Goal: Task Accomplishment & Management: Manage account settings

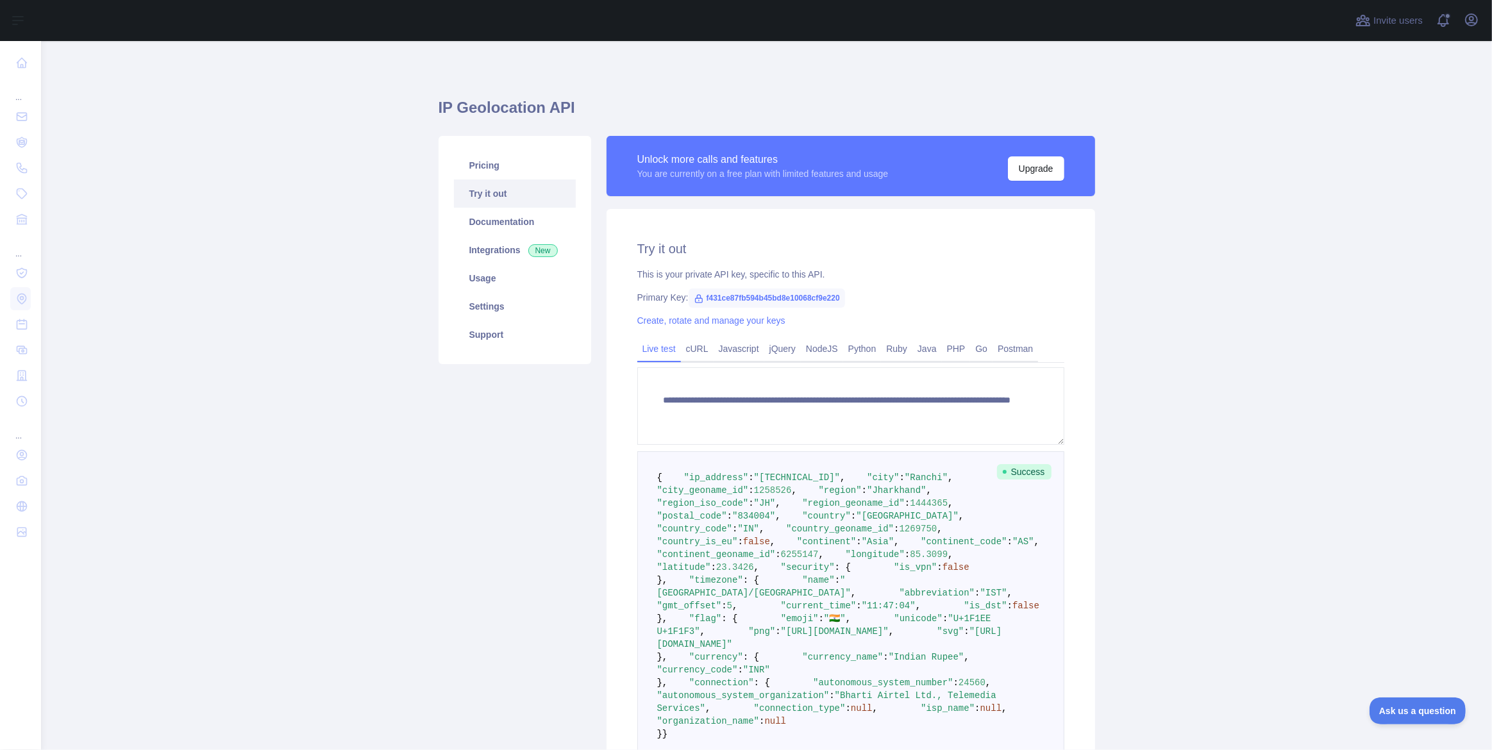
click at [723, 295] on span "f431ce87fb594b45bd8e10068cf9e220" at bounding box center [767, 298] width 156 height 19
copy span "f431ce87fb594b45bd8e10068cf9e220"
click at [511, 305] on link "Settings" at bounding box center [515, 306] width 122 height 28
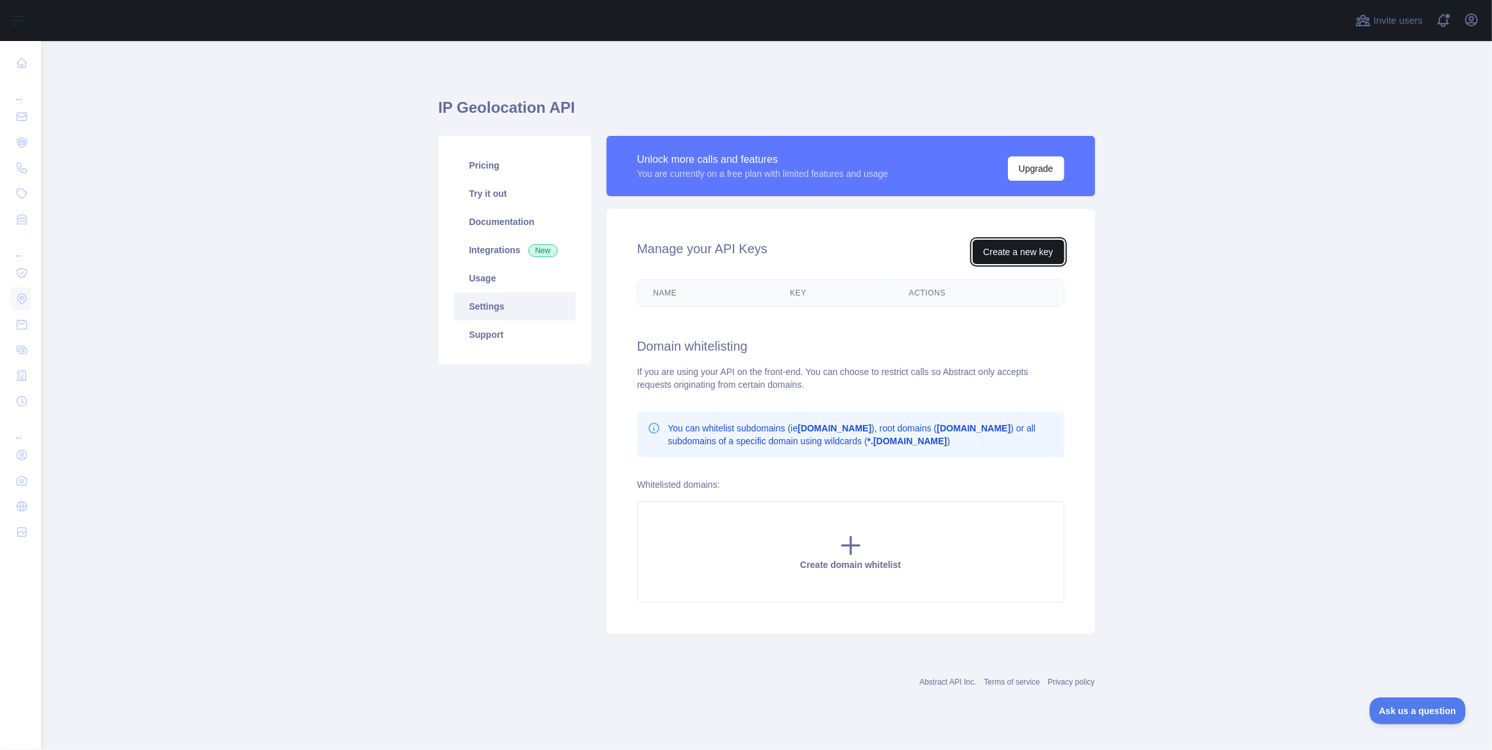
click at [1008, 253] on button "Create a new key" at bounding box center [1019, 252] width 92 height 24
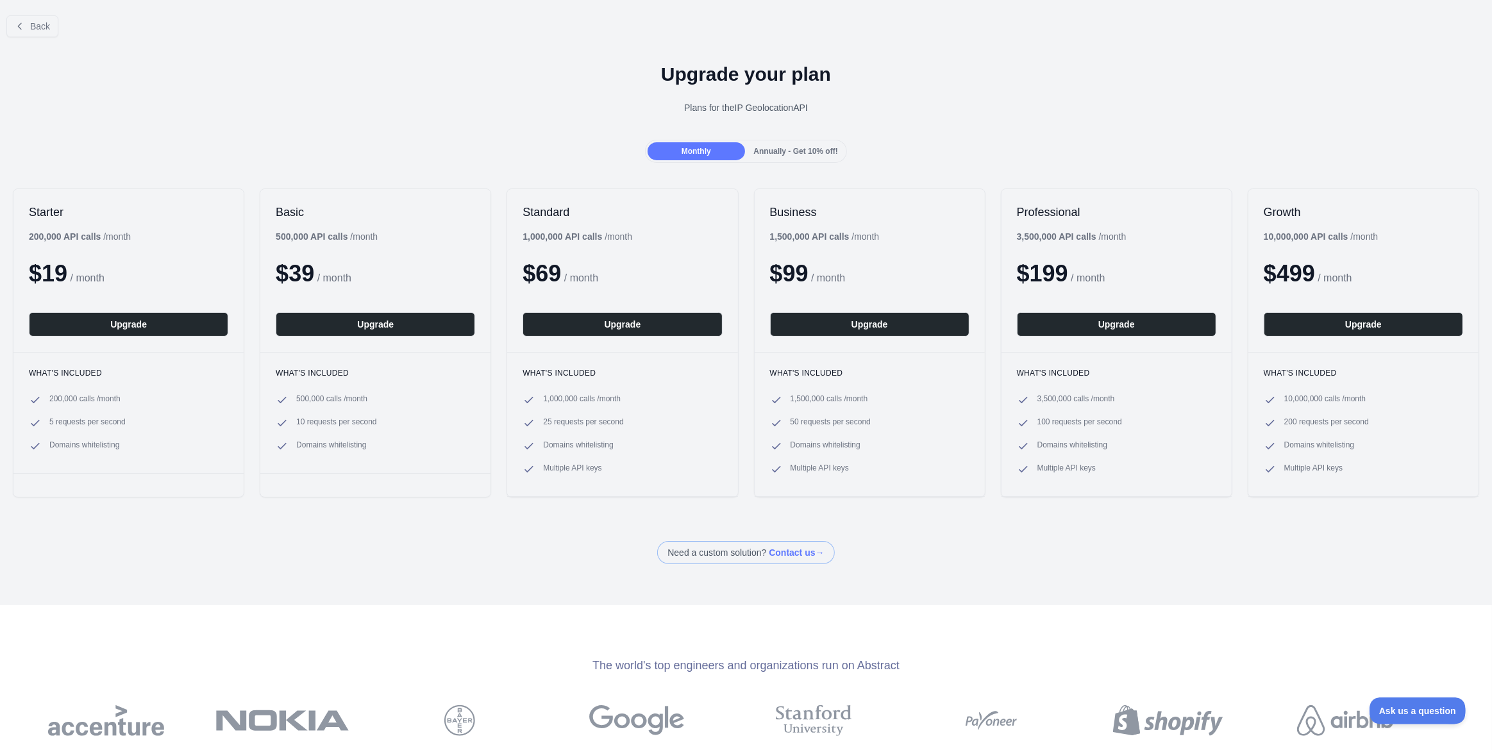
click at [569, 552] on div "Need a custom solution? Contact us →" at bounding box center [746, 552] width 1492 height 23
click at [486, 94] on div "Upgrade your plan Plans for the IP Geolocation API" at bounding box center [746, 93] width 1492 height 92
click at [459, 575] on div "Back Upgrade your plan Plans for the IP Geolocation API Monthly Annually - Get …" at bounding box center [746, 375] width 1492 height 750
click at [570, 324] on button "Upgrade" at bounding box center [622, 324] width 199 height 24
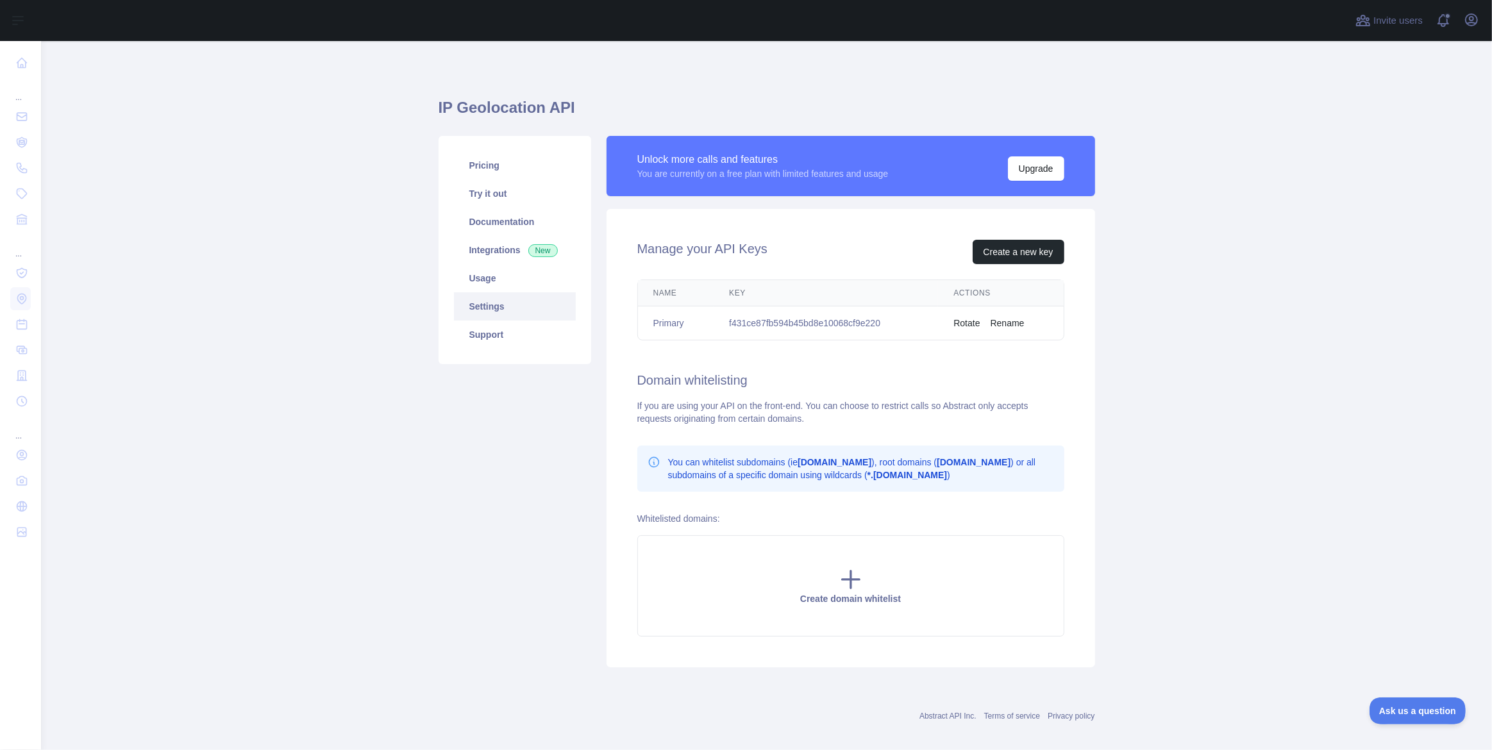
click at [843, 330] on td "f431ce87fb594b45bd8e10068cf9e220" at bounding box center [826, 324] width 224 height 34
click at [840, 324] on td "f431ce87fb594b45bd8e10068cf9e220" at bounding box center [826, 324] width 224 height 34
click at [840, 325] on td "f431ce87fb594b45bd8e10068cf9e220" at bounding box center [826, 324] width 224 height 34
copy td "f431ce87fb594b45bd8e10068cf9e220"
